Goal: Information Seeking & Learning: Learn about a topic

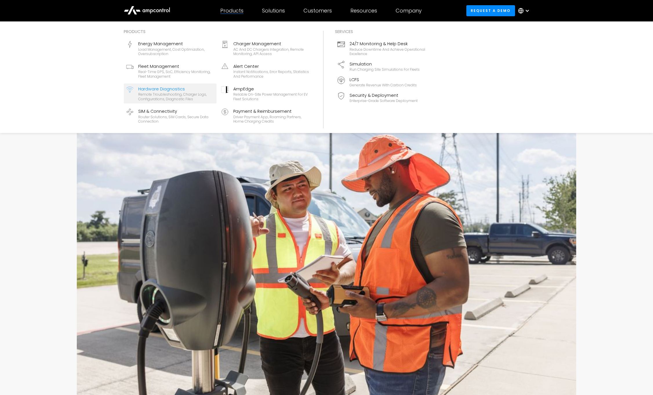
click at [192, 97] on div "Remote troubleshooting, charger logs, configurations, diagnostic files" at bounding box center [176, 96] width 76 height 9
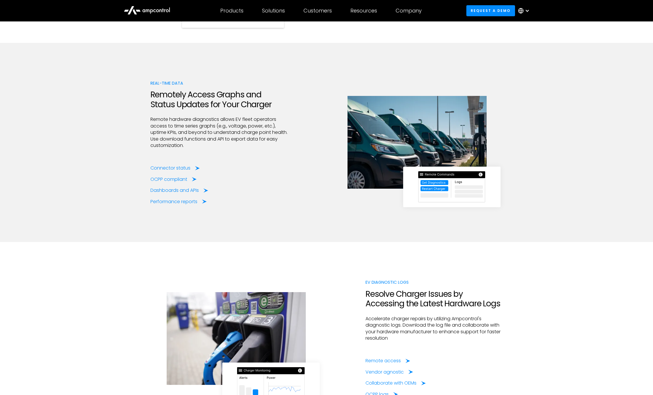
scroll to position [696, 0]
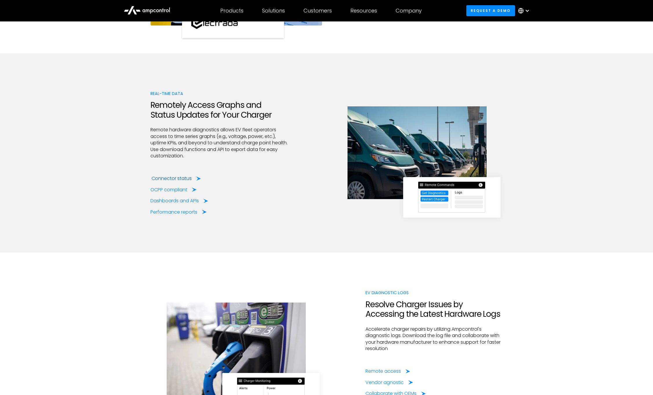
click at [178, 177] on div "Connector status" at bounding box center [172, 178] width 40 height 6
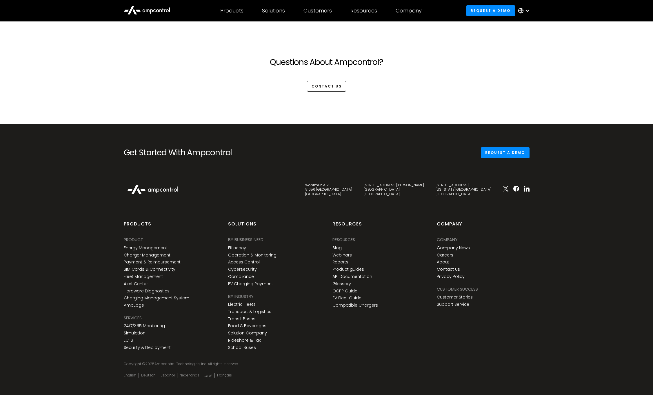
scroll to position [1628, 0]
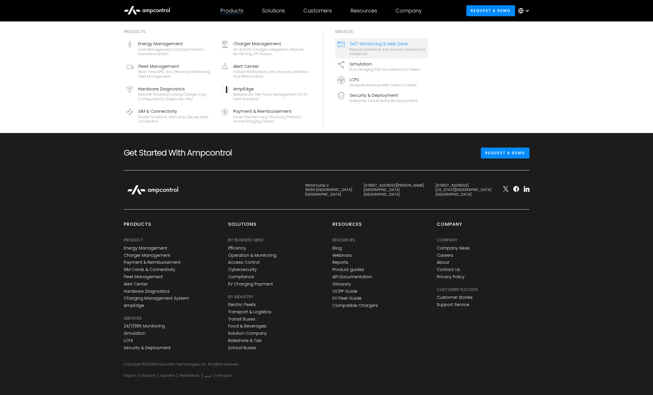
click at [346, 44] on link "24/7 Monitoring & Help Desk Reduce downtime and achieve operational excellence" at bounding box center [381, 48] width 93 height 20
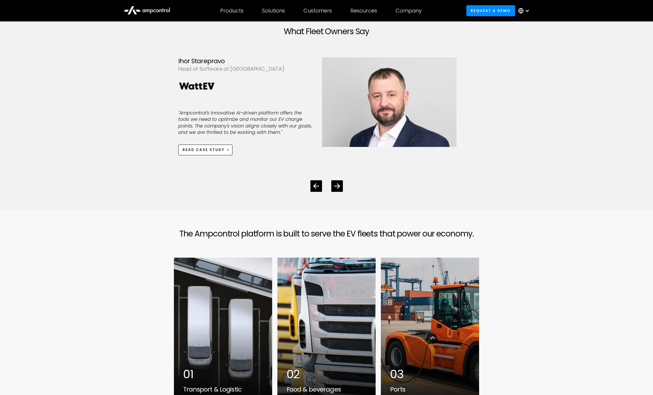
scroll to position [1719, 0]
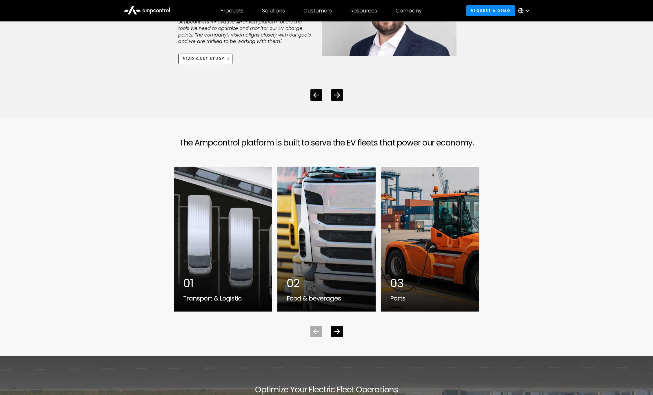
click at [348, 319] on div at bounding box center [327, 327] width 306 height 21
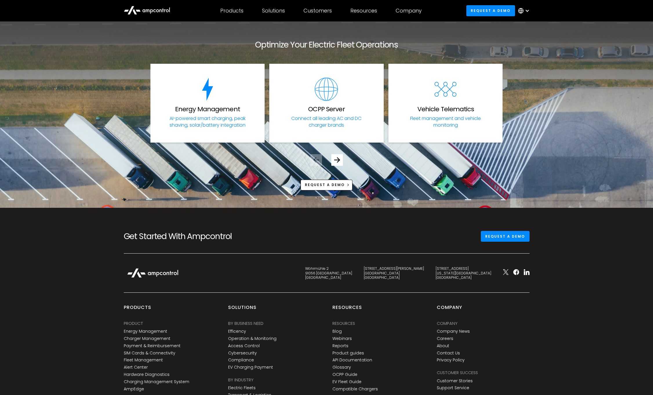
scroll to position [2064, 0]
click at [133, 365] on link "Alert Center" at bounding box center [136, 367] width 24 height 5
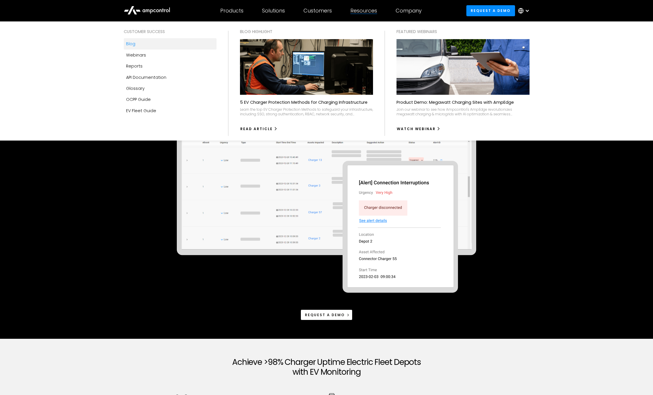
click at [134, 45] on div "Blog" at bounding box center [130, 44] width 9 height 6
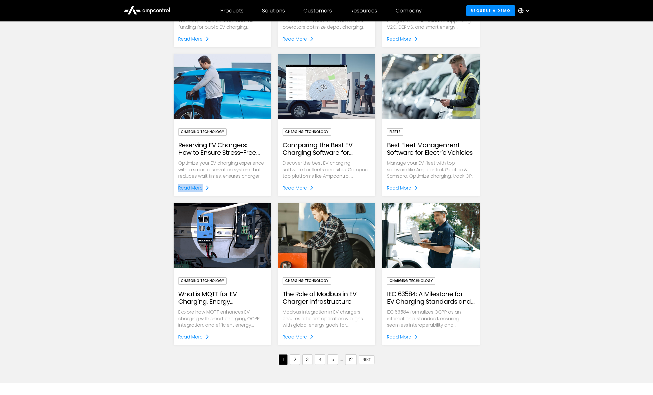
scroll to position [420, 0]
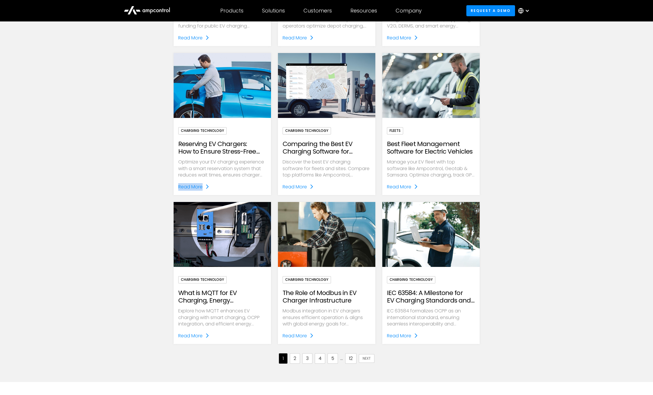
click at [294, 356] on link "2" at bounding box center [295, 358] width 10 height 10
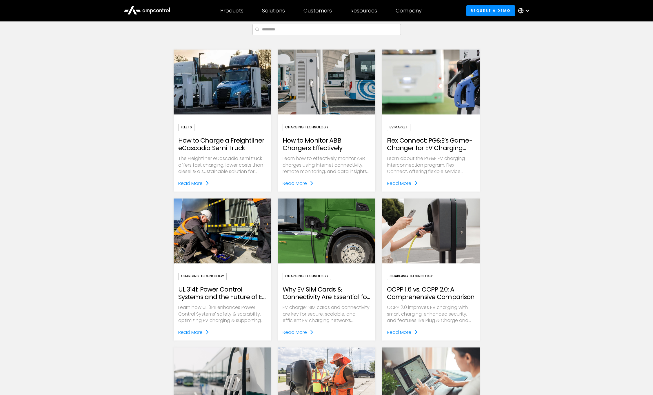
scroll to position [122, 0]
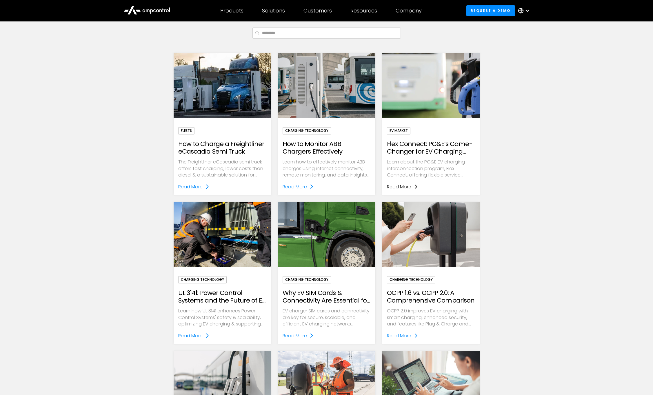
click at [412, 186] on link "Read More" at bounding box center [402, 187] width 31 height 8
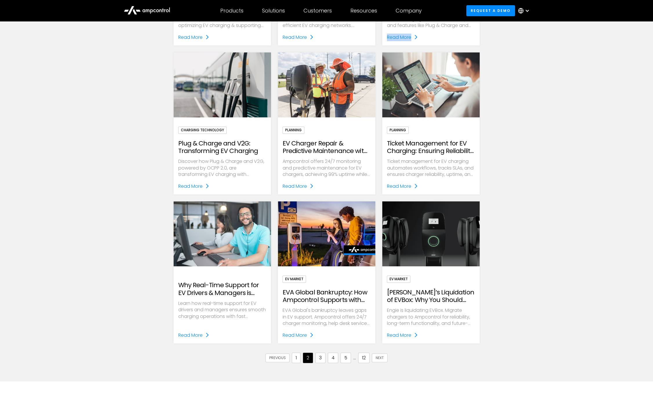
scroll to position [421, 0]
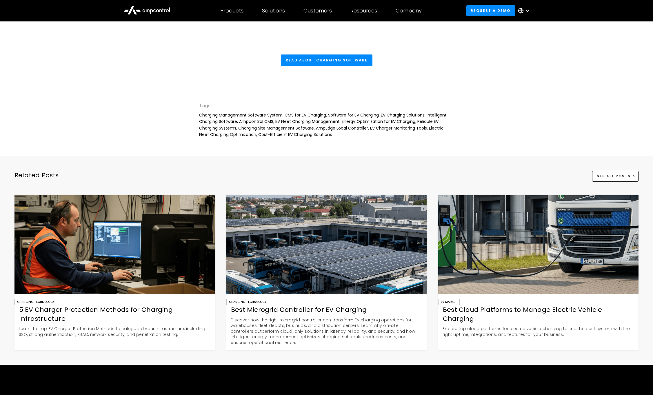
scroll to position [2078, 0]
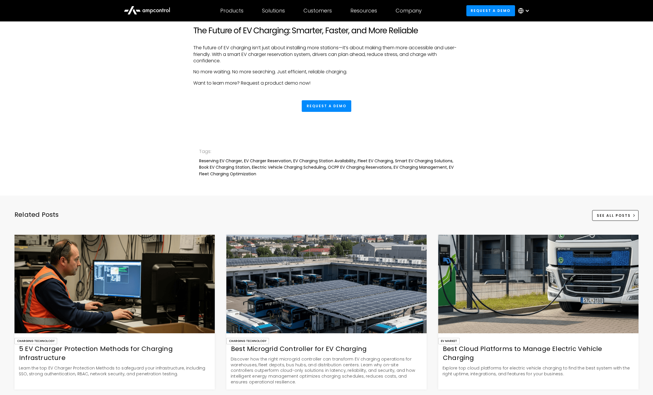
scroll to position [1213, 0]
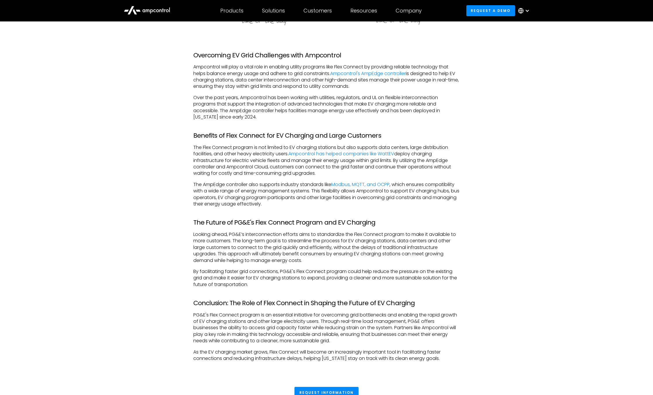
scroll to position [694, 0]
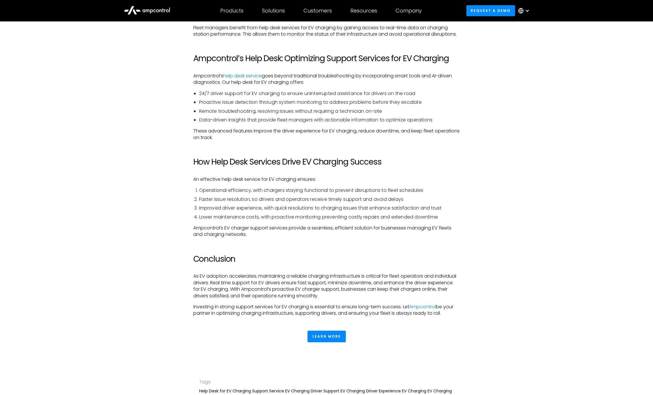
scroll to position [773, 0]
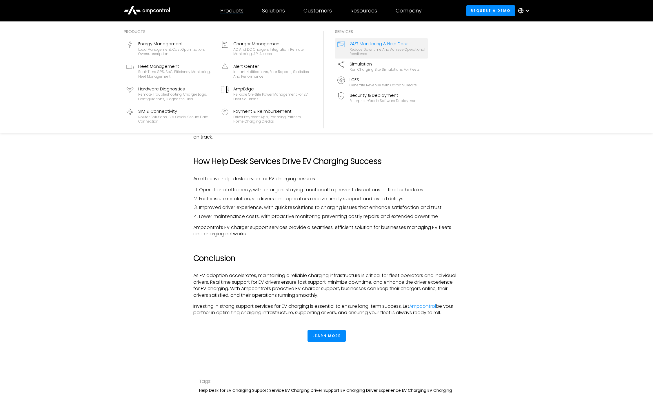
click at [357, 50] on div "Reduce downtime and achieve operational excellence" at bounding box center [388, 51] width 76 height 9
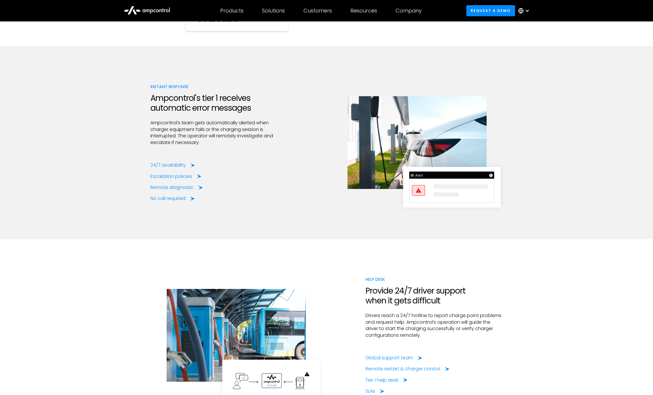
scroll to position [694, 0]
click at [180, 196] on div "No call required" at bounding box center [169, 198] width 35 height 6
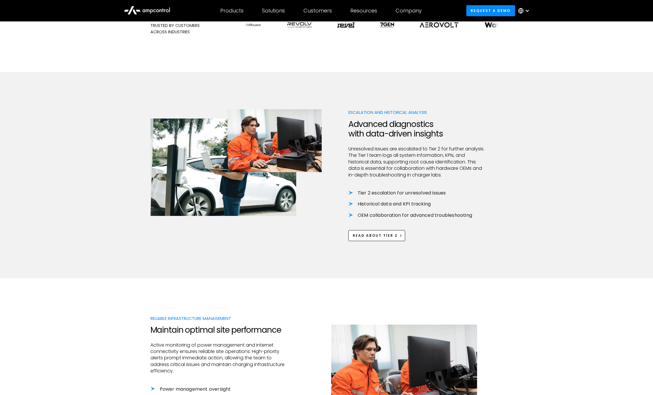
scroll to position [478, 0]
